Goal: Transaction & Acquisition: Book appointment/travel/reservation

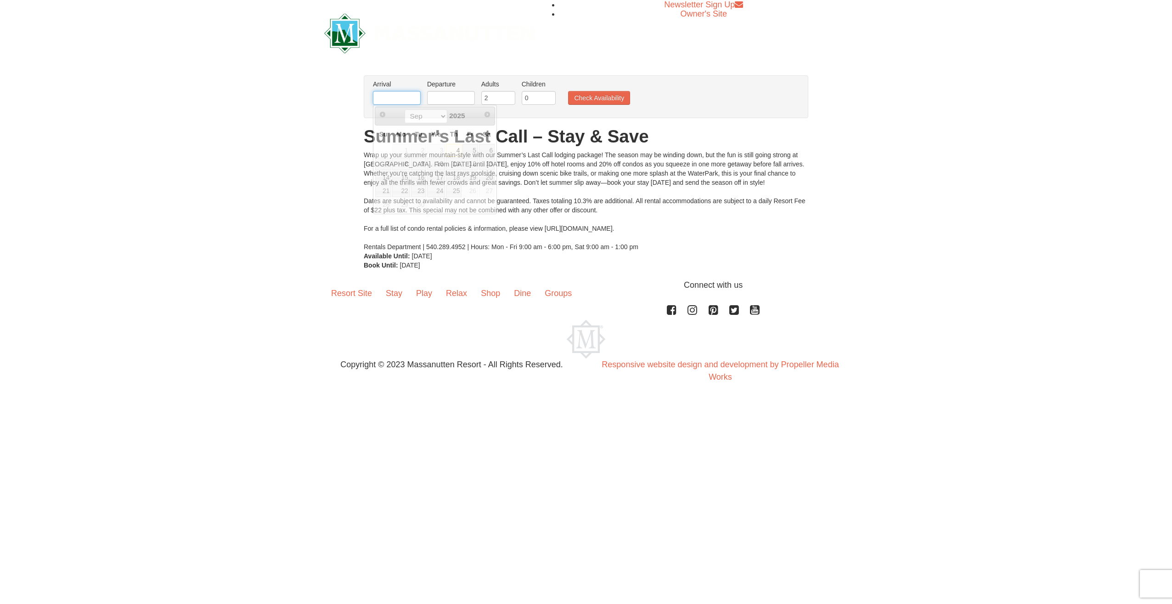
click at [393, 100] on input "text" at bounding box center [397, 98] width 48 height 14
click at [491, 178] on link "20" at bounding box center [487, 177] width 16 height 13
type input "[DATE]"
click at [455, 100] on input "text" at bounding box center [451, 98] width 48 height 14
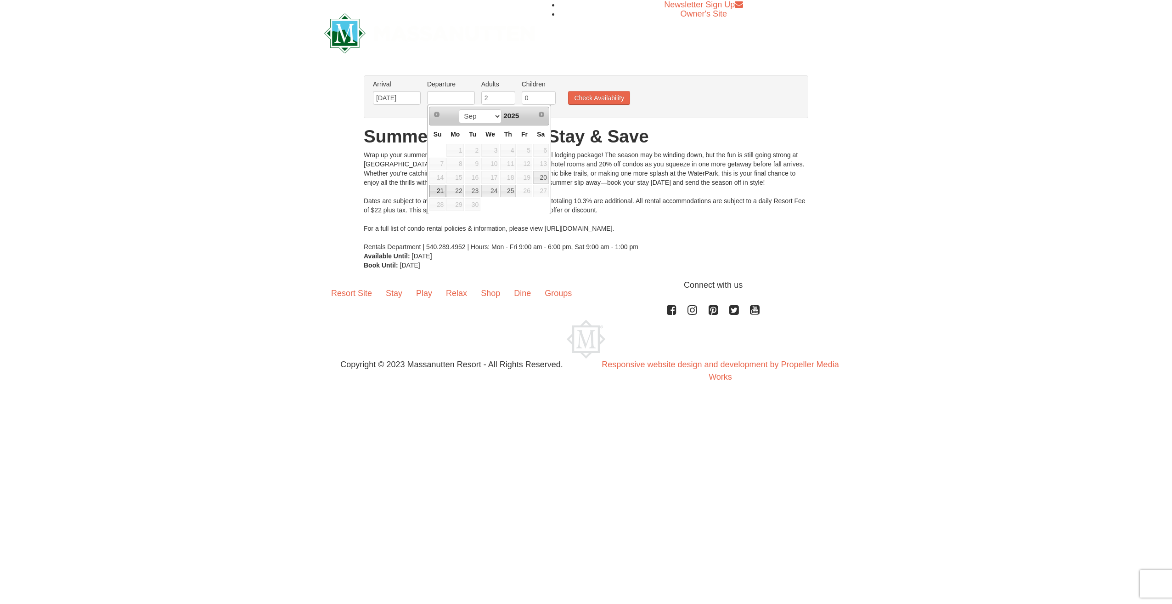
click at [434, 190] on link "21" at bounding box center [437, 191] width 16 height 13
type input "[DATE]"
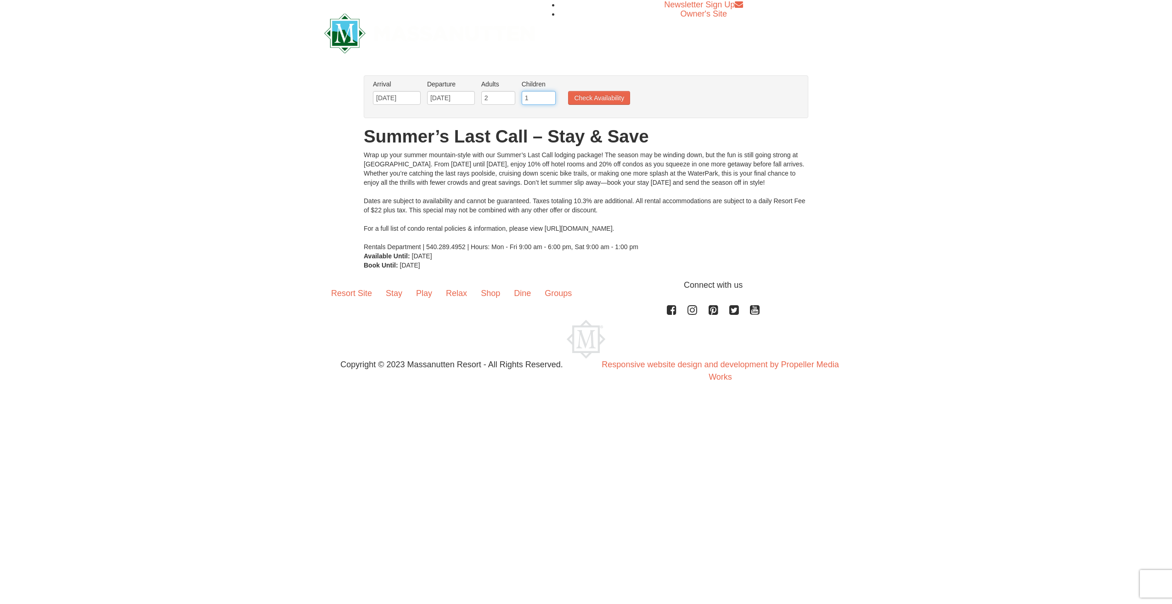
click at [549, 95] on input "1" at bounding box center [539, 98] width 34 height 14
type input "2"
click at [549, 95] on input "2" at bounding box center [539, 98] width 34 height 14
click at [584, 93] on button "Check Availability" at bounding box center [599, 98] width 62 height 14
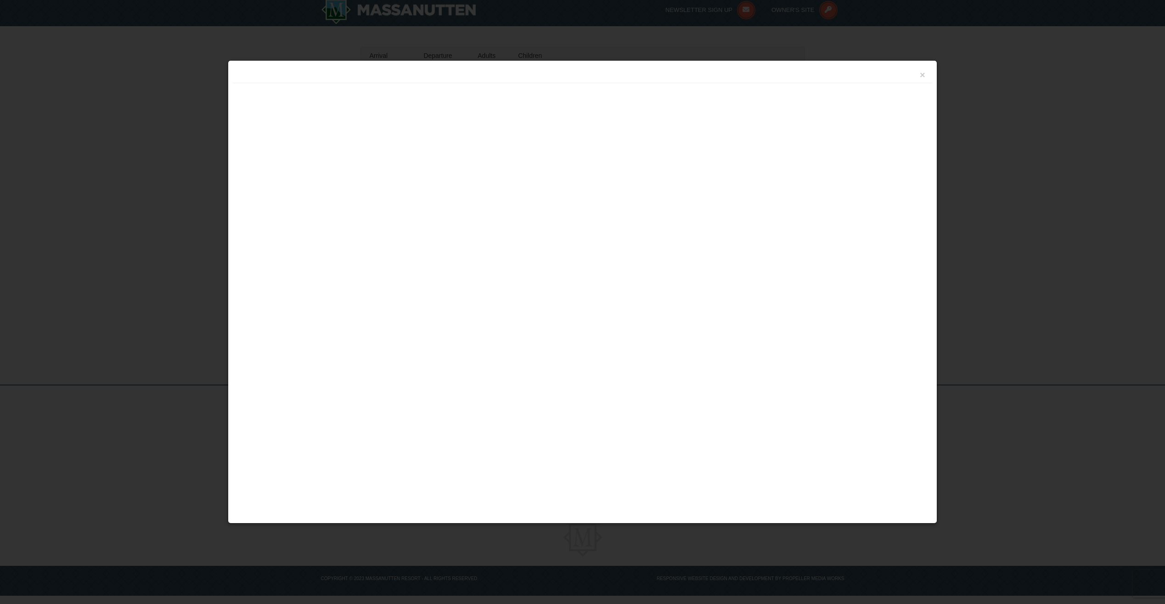
scroll to position [7, 0]
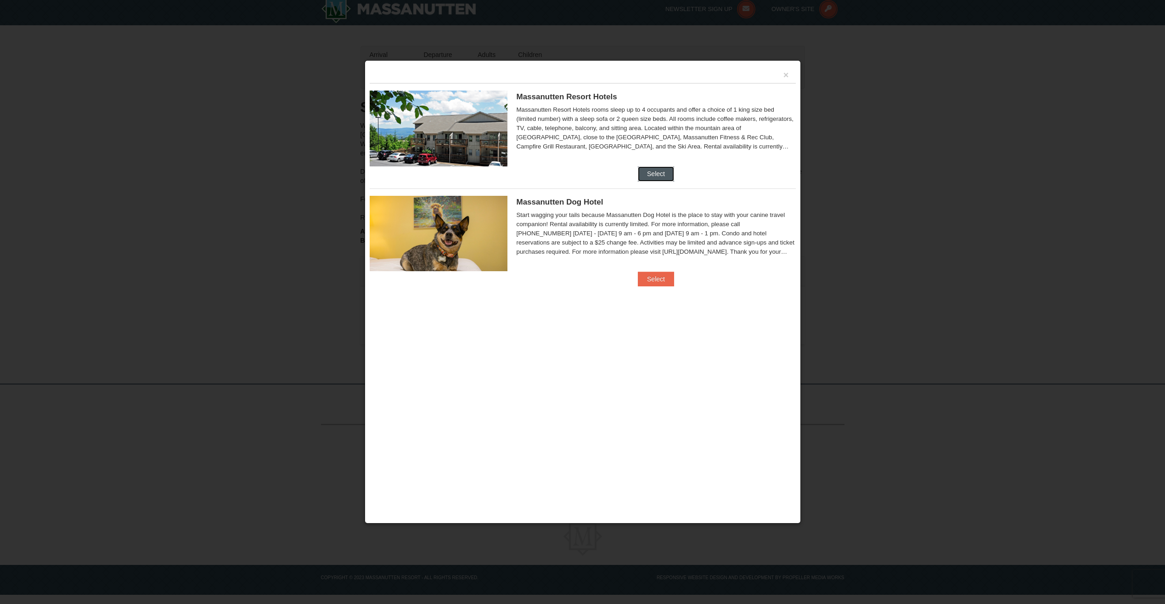
click at [665, 175] on button "Select" at bounding box center [656, 173] width 36 height 15
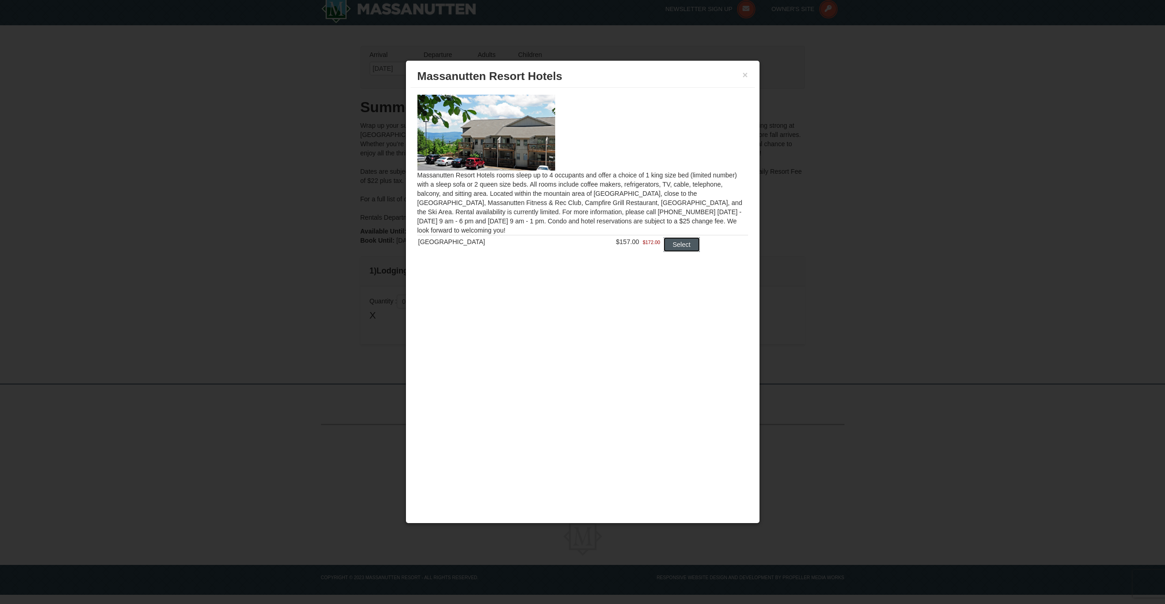
click at [675, 243] on button "Select" at bounding box center [682, 244] width 36 height 15
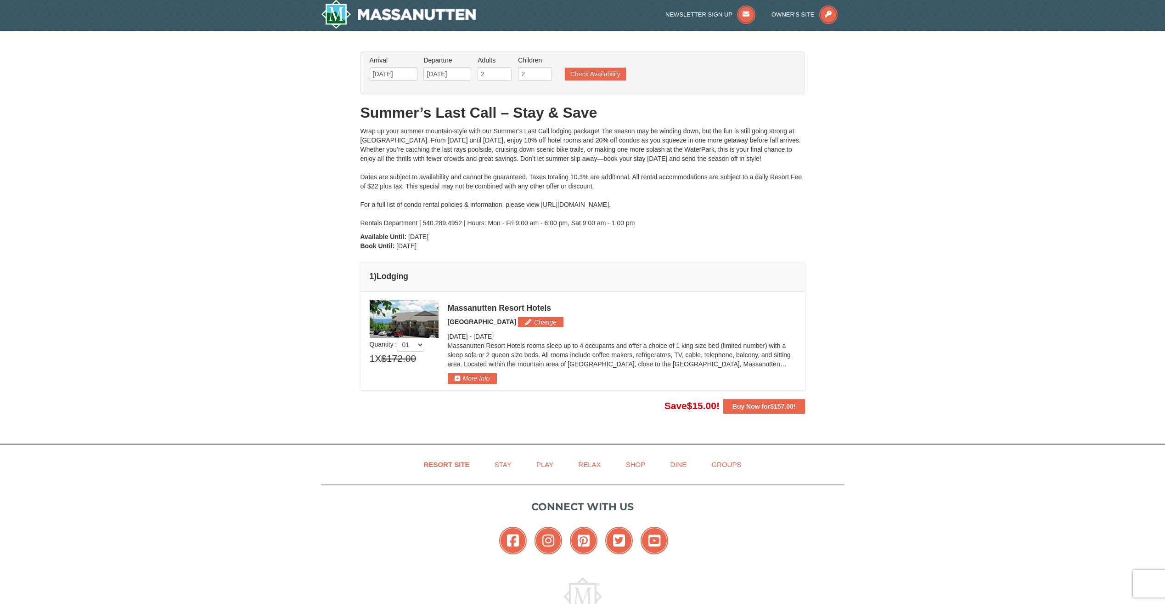
scroll to position [0, 0]
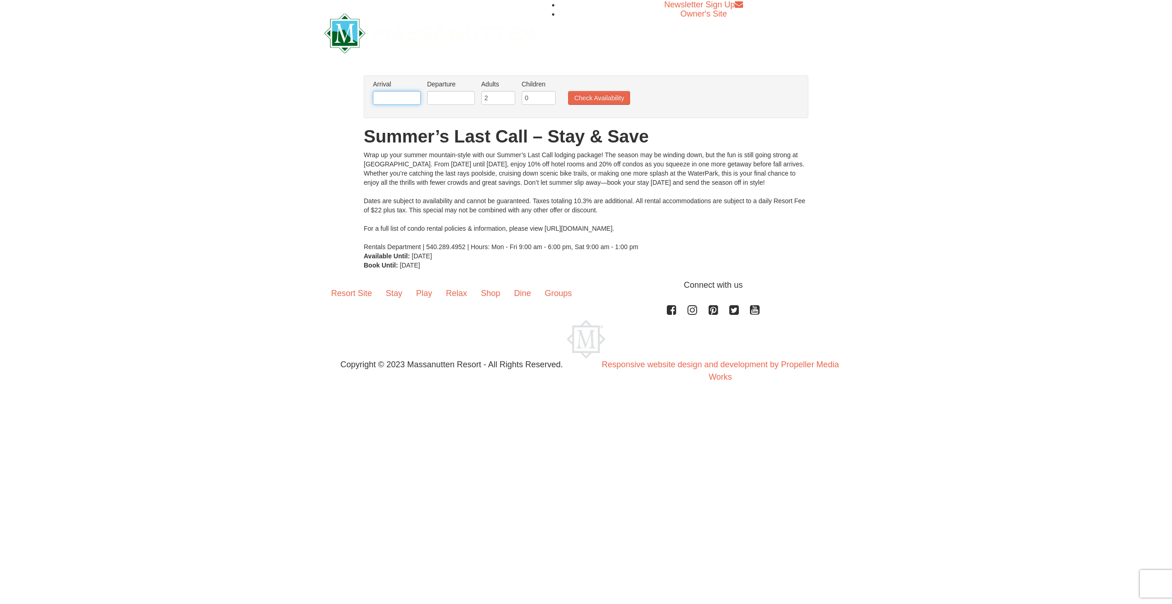
click at [397, 100] on input "text" at bounding box center [397, 98] width 48 height 14
click at [489, 180] on link "20" at bounding box center [487, 177] width 16 height 13
type input "[DATE]"
click at [451, 98] on input "text" at bounding box center [451, 98] width 48 height 14
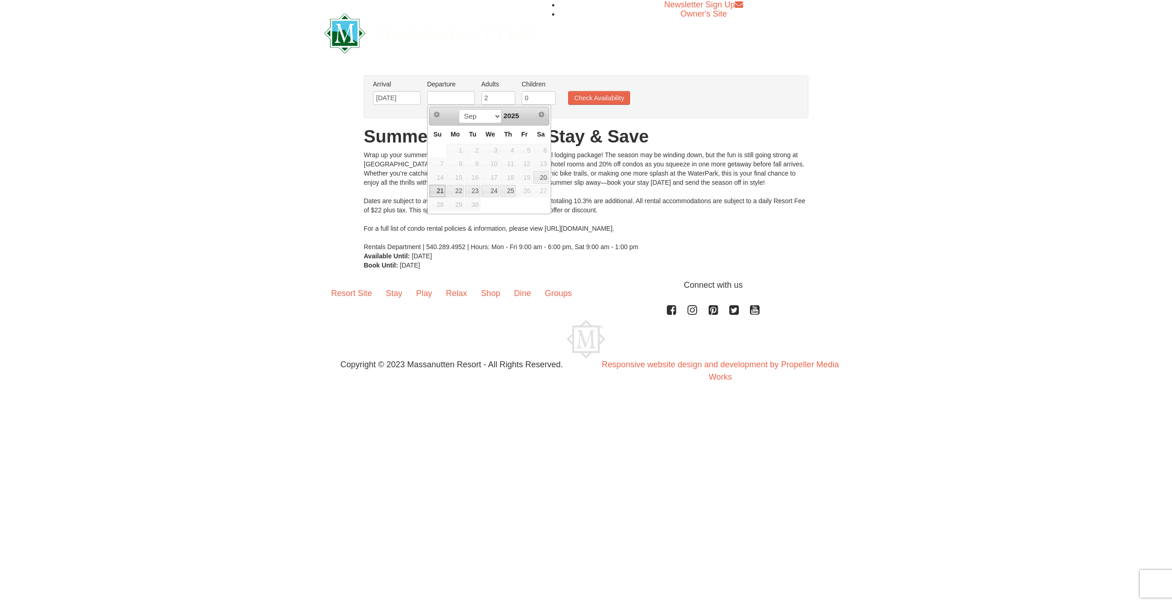
click at [439, 189] on link "21" at bounding box center [437, 191] width 16 height 13
type input "[DATE]"
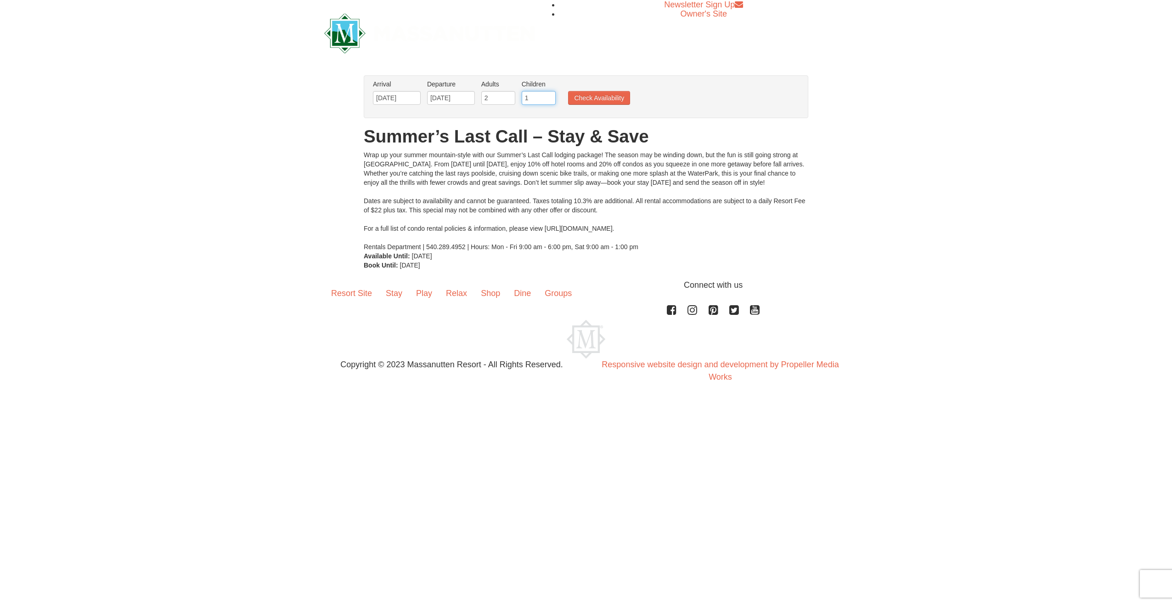
click at [549, 96] on input "1" at bounding box center [539, 98] width 34 height 14
type input "2"
click at [549, 96] on input "2" at bounding box center [539, 98] width 34 height 14
click at [604, 103] on button "Check Availability" at bounding box center [599, 98] width 62 height 14
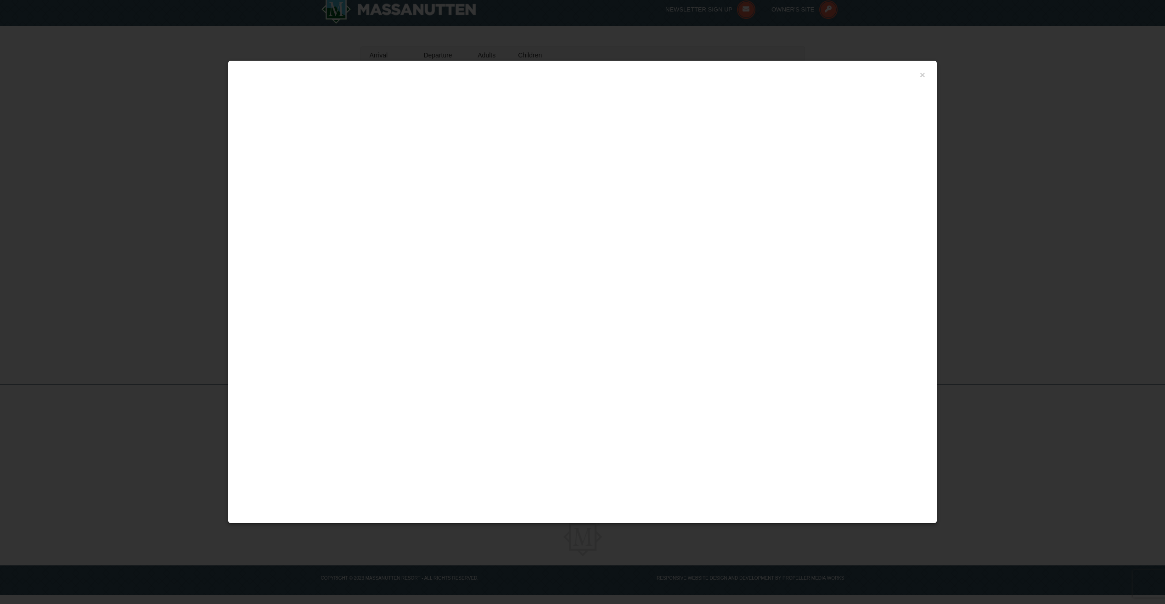
scroll to position [7, 0]
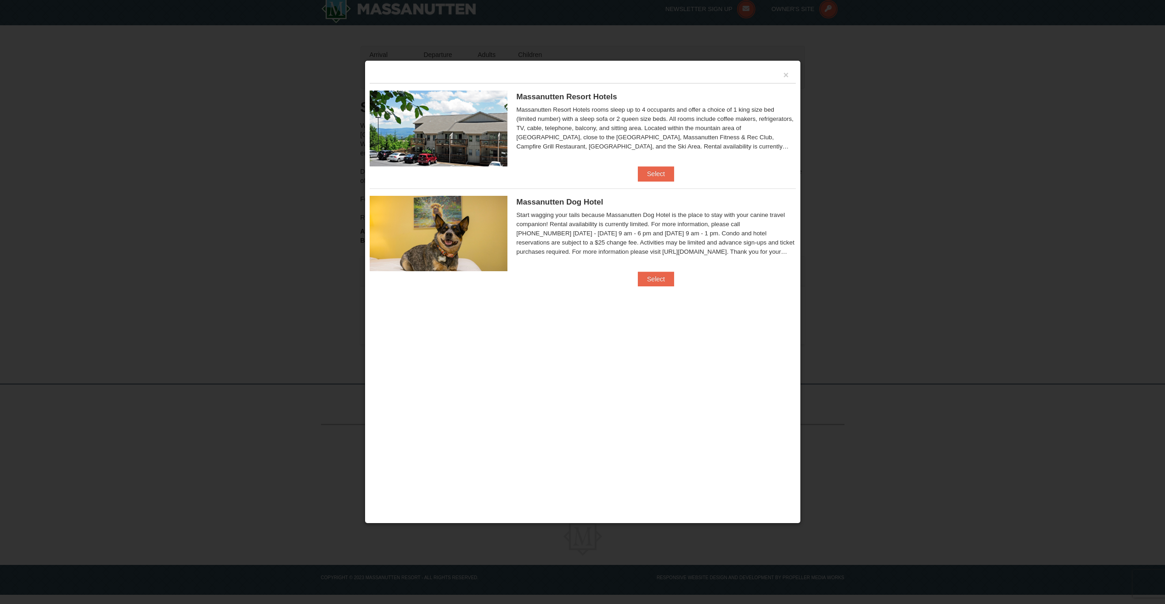
click at [656, 163] on div "Massanutten Resort Hotels Hotel Queen Room $157.00 $172.00" at bounding box center [583, 124] width 426 height 83
click at [656, 172] on button "Select" at bounding box center [656, 173] width 36 height 15
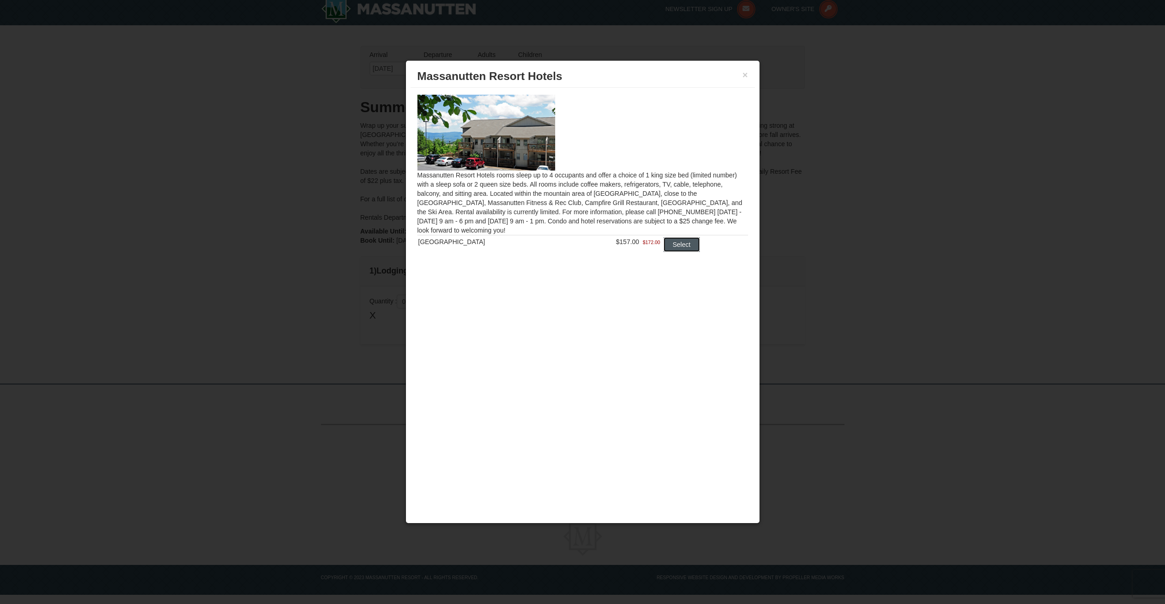
drag, startPoint x: 679, startPoint y: 244, endPoint x: 668, endPoint y: 322, distance: 78.3
click at [670, 323] on div "× Massanutten Resort Hotels Massanutten Resort Hotels rooms sleep up to 4 occup…" at bounding box center [583, 291] width 355 height 463
click at [743, 75] on button "×" at bounding box center [746, 74] width 6 height 9
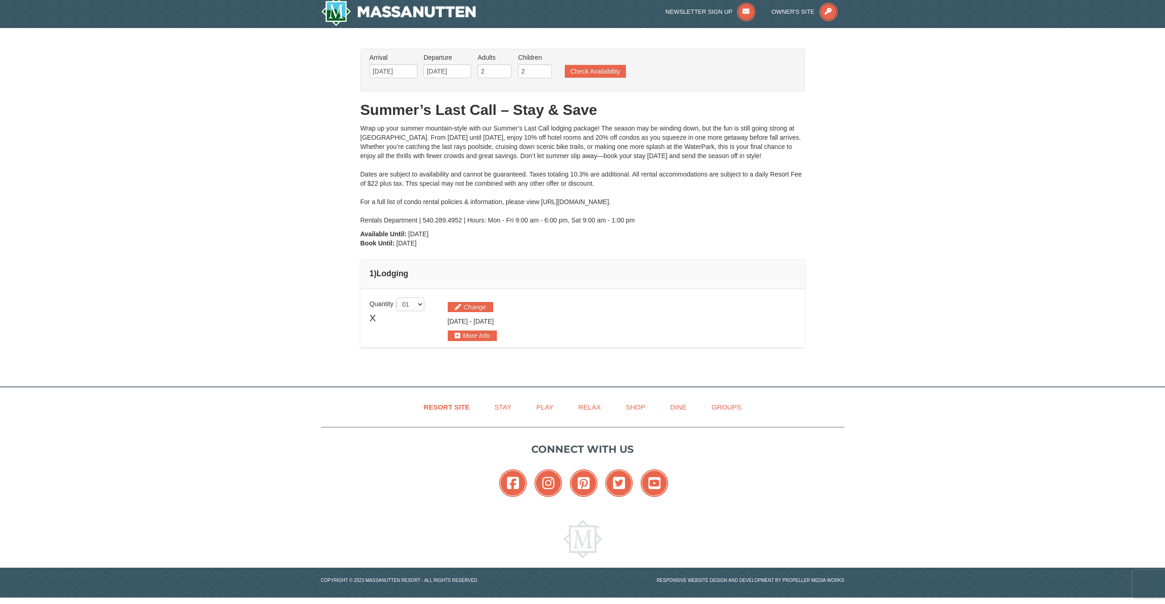
scroll to position [0, 0]
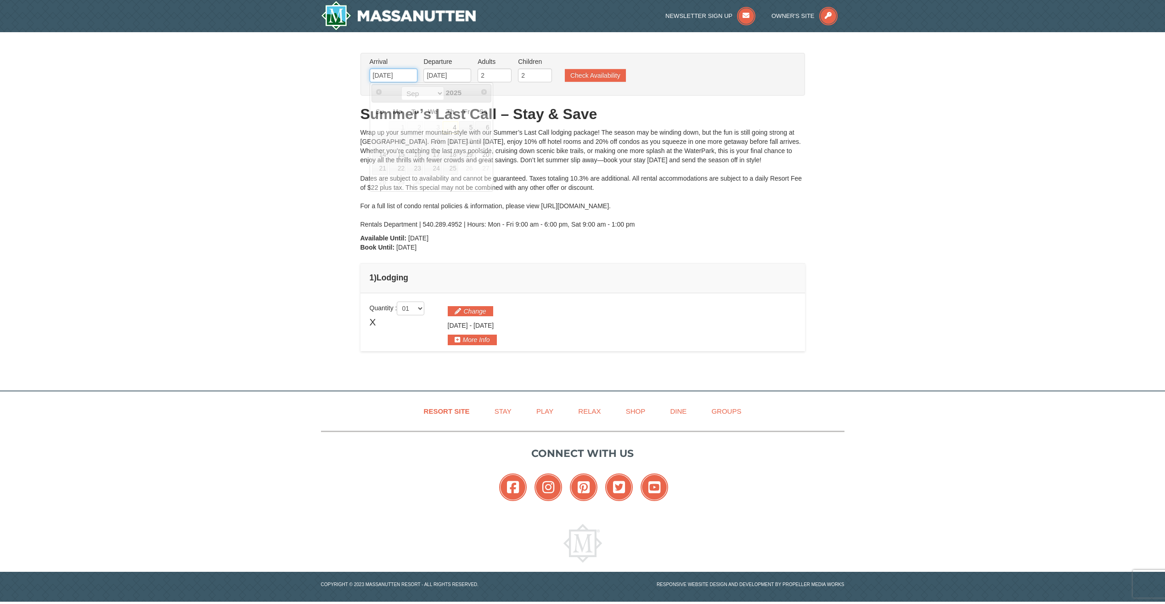
click at [405, 71] on input "[DATE]" at bounding box center [394, 75] width 48 height 14
click at [600, 159] on div "Wrap up your summer mountain-style with our Summer’s Last Call lodging package!…" at bounding box center [583, 178] width 445 height 101
